Goal: Task Accomplishment & Management: Complete application form

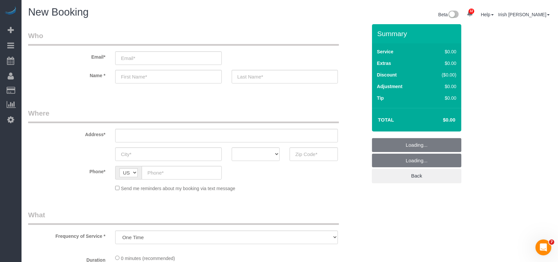
select select "object:16199"
select select "3"
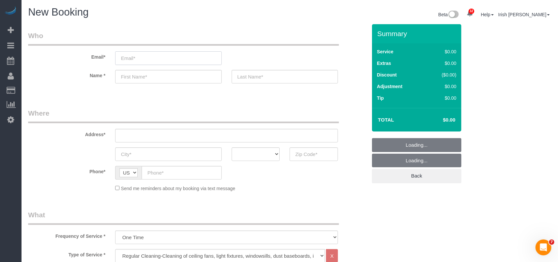
click at [159, 60] on input "email" at bounding box center [168, 58] width 106 height 14
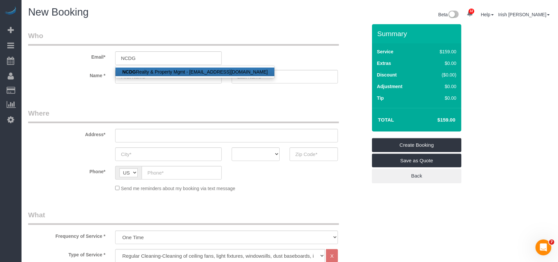
click at [162, 71] on link "NCDG Realty & Property Mgmt - [EMAIL_ADDRESS][DOMAIN_NAME]" at bounding box center [194, 72] width 159 height 9
type input "[EMAIL_ADDRESS][DOMAIN_NAME]"
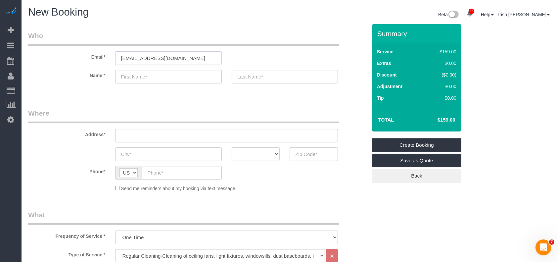
type input "NCDG"
type input "Realty & Property Mgmt"
type input "[PHONE_NUMBER]"
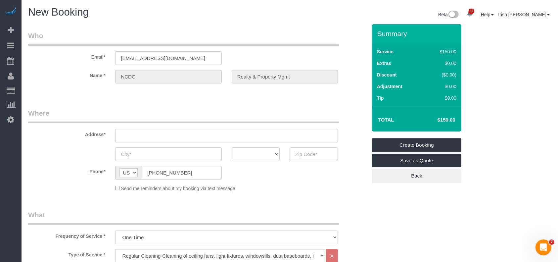
select select "string:fspay-12231db2-ef15-426c-98ea-32dc4737c378"
type input "[STREET_ADDRESS]"
type input "[GEOGRAPHIC_DATA]"
select select "[GEOGRAPHIC_DATA]"
type input "77044"
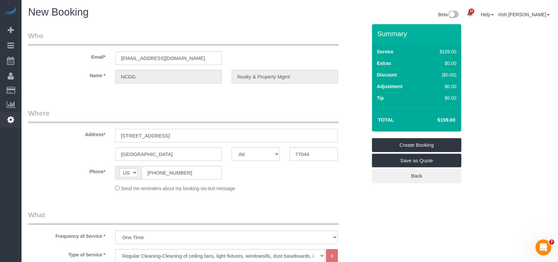
drag, startPoint x: 173, startPoint y: 139, endPoint x: 20, endPoint y: 124, distance: 153.9
paste input "0339 [GEOGRAPHIC_DATA][US_STATE]"
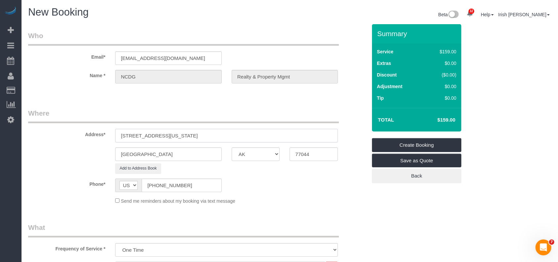
click at [216, 137] on input "[STREET_ADDRESS][US_STATE]" at bounding box center [226, 136] width 223 height 14
click at [216, 138] on input "[STREET_ADDRESS][US_STATE]" at bounding box center [226, 136] width 223 height 14
drag, startPoint x: 318, startPoint y: 156, endPoint x: 263, endPoint y: 155, distance: 54.9
click at [263, 155] on div "[GEOGRAPHIC_DATA] AK AL AR AZ CA CO CT DC DE [GEOGRAPHIC_DATA] [GEOGRAPHIC_DATA…" at bounding box center [197, 154] width 349 height 14
drag, startPoint x: 241, startPoint y: 133, endPoint x: 171, endPoint y: 131, distance: 69.8
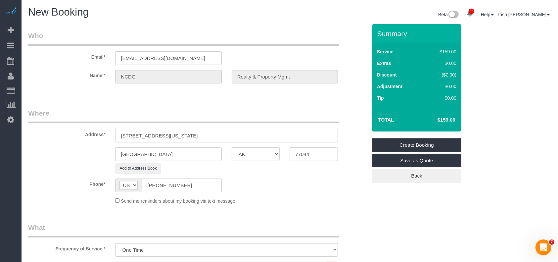
click at [171, 131] on input "[STREET_ADDRESS][US_STATE]" at bounding box center [226, 136] width 223 height 14
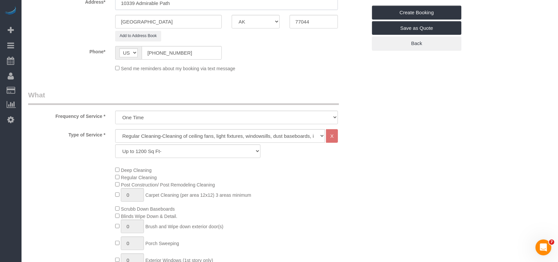
type input "10339 Admirable Path"
click at [167, 153] on select "Up to 1200 Sq Ft- [DATE]-[DATE] Sq Ft [DATE]-[DATE] Sq Ft [DATE]-[DATE] Sq Ft […" at bounding box center [187, 151] width 145 height 14
select select "61"
click at [115, 144] on select "Up to 1200 Sq Ft- [DATE]-[DATE] Sq Ft [DATE]-[DATE] Sq Ft [DATE]-[DATE] Sq Ft […" at bounding box center [187, 151] width 145 height 14
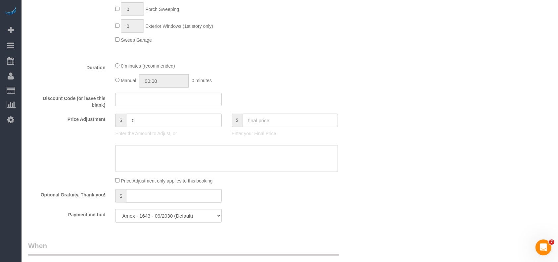
scroll to position [441, 0]
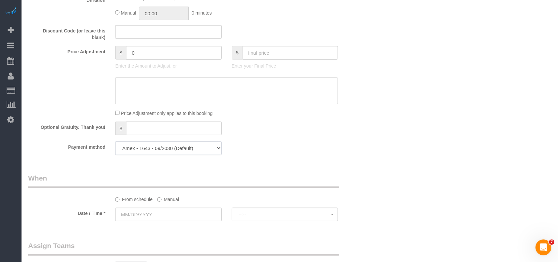
drag, startPoint x: 211, startPoint y: 150, endPoint x: 200, endPoint y: 156, distance: 13.3
click at [211, 150] on select "Amex - 1643 - 09/2030 (Default) Add Credit Card ─────────────── Cash Check Payp…" at bounding box center [168, 148] width 106 height 14
select select "string:check"
click at [115, 143] on select "Amex - 1643 - 09/2030 (Default) Add Credit Card ─────────────── Cash Check Payp…" at bounding box center [168, 148] width 106 height 14
click at [162, 201] on label "Manual" at bounding box center [168, 198] width 22 height 9
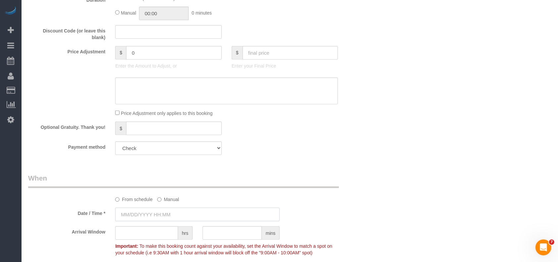
click at [156, 213] on input "text" at bounding box center [197, 214] width 164 height 14
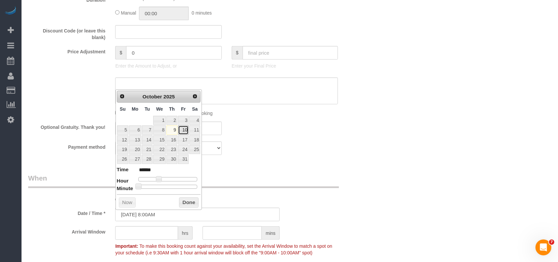
drag, startPoint x: 185, startPoint y: 128, endPoint x: 160, endPoint y: 89, distance: 45.9
click at [185, 127] on link "10" at bounding box center [183, 129] width 11 height 9
type input "[DATE] 8:00AM"
click at [183, 129] on link "10" at bounding box center [183, 129] width 11 height 9
click at [192, 205] on button "Done" at bounding box center [189, 202] width 20 height 11
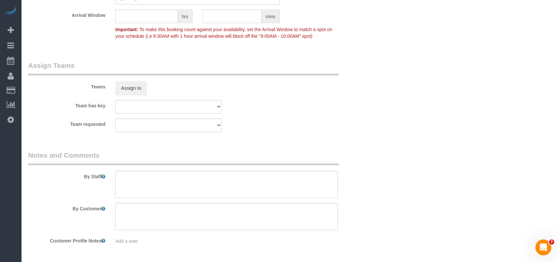
scroll to position [682, 0]
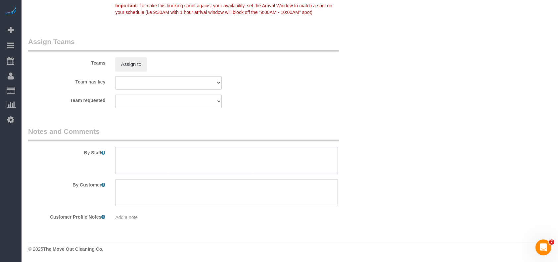
click at [178, 157] on textarea at bounding box center [226, 160] width 223 height 27
paste textarea "Lock Box: 2559 - please be sure to secure the home and place the keys back in t…"
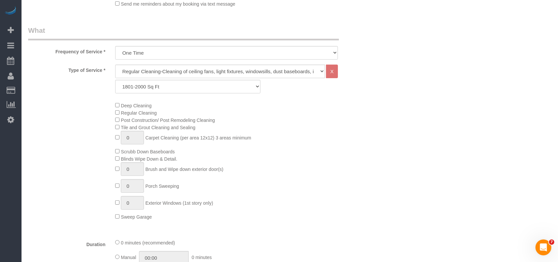
scroll to position [21, 0]
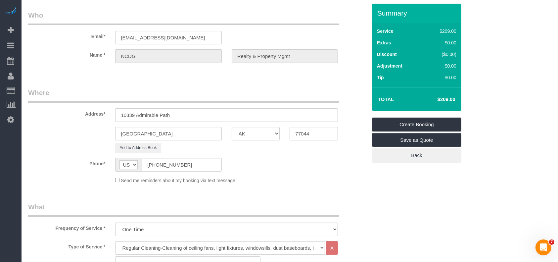
type textarea "Lock Box: 2559 - please be sure to secure the home and place the keys back in t…"
drag, startPoint x: 143, startPoint y: 115, endPoint x: 71, endPoint y: 105, distance: 71.7
click at [71, 105] on div "Address* 10339 Admirable Path" at bounding box center [197, 105] width 349 height 34
click at [447, 125] on link "Create Booking" at bounding box center [416, 124] width 89 height 14
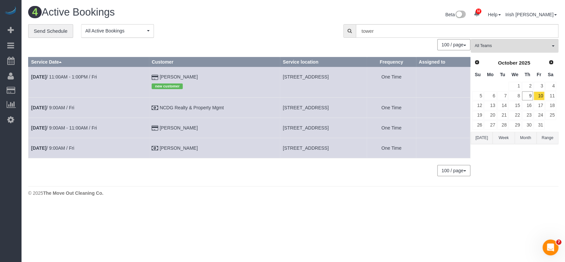
click at [507, 137] on button "Week" at bounding box center [503, 138] width 22 height 12
